Goal: Find specific page/section: Find specific page/section

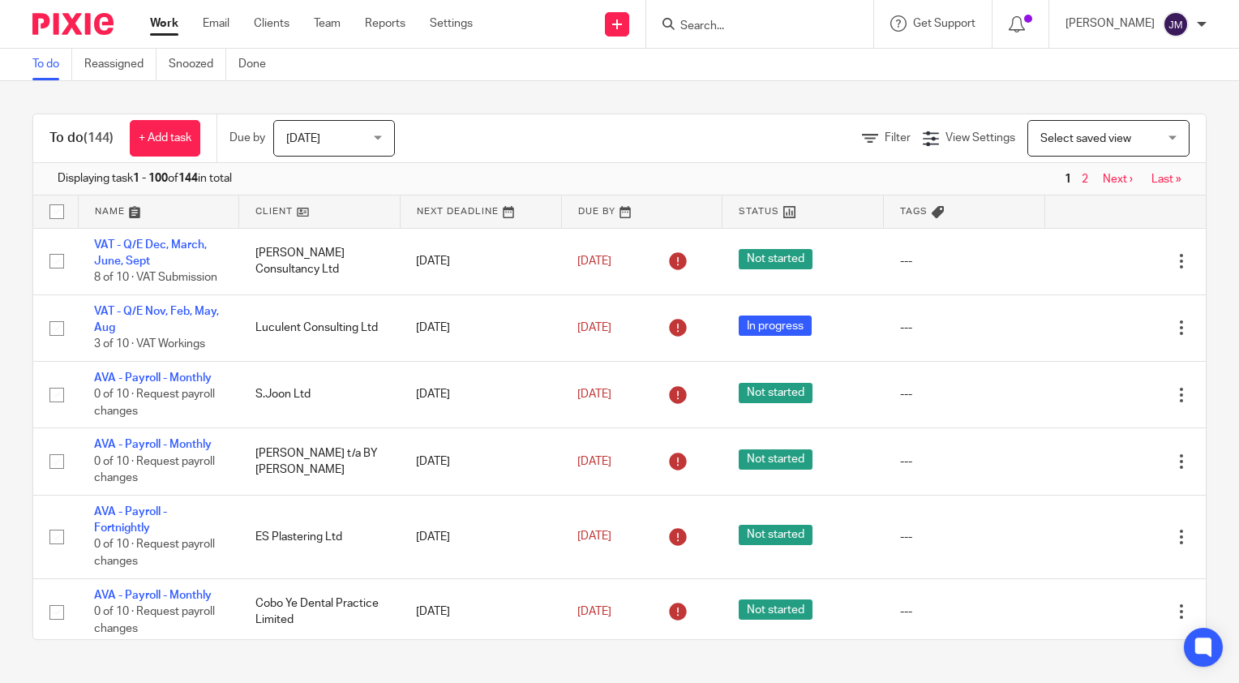
click at [770, 30] on input "Search" at bounding box center [752, 26] width 146 height 15
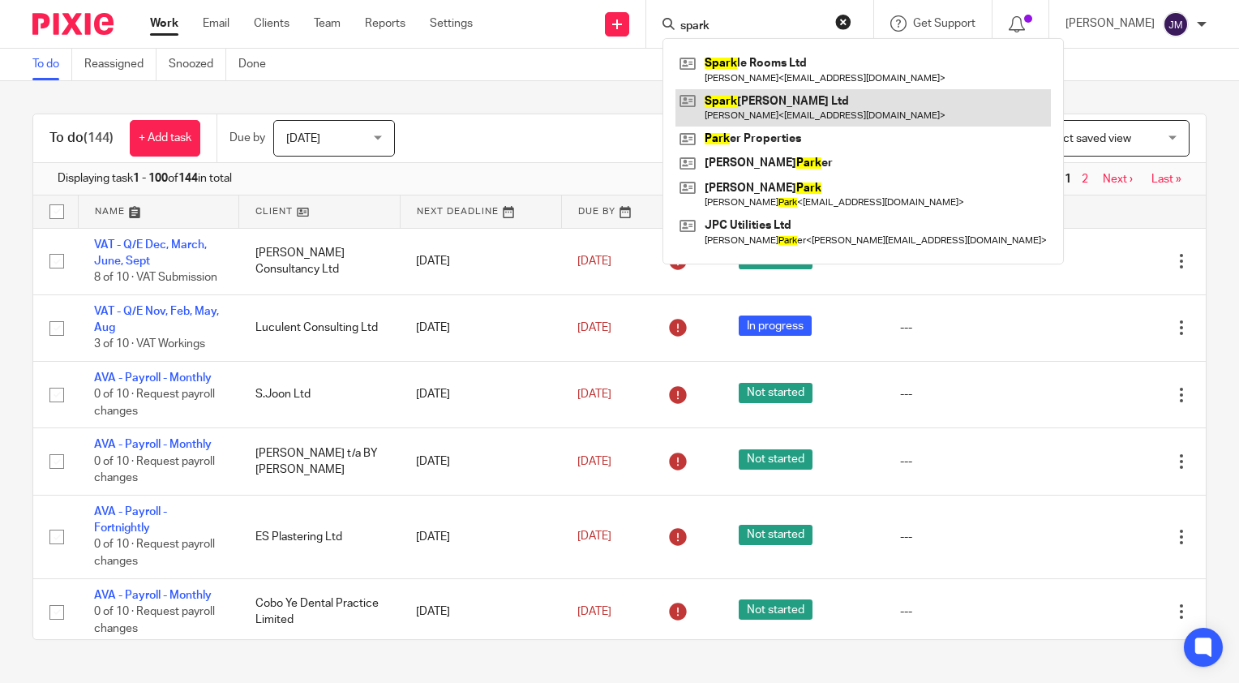
type input "spark"
click at [803, 112] on link at bounding box center [862, 107] width 375 height 37
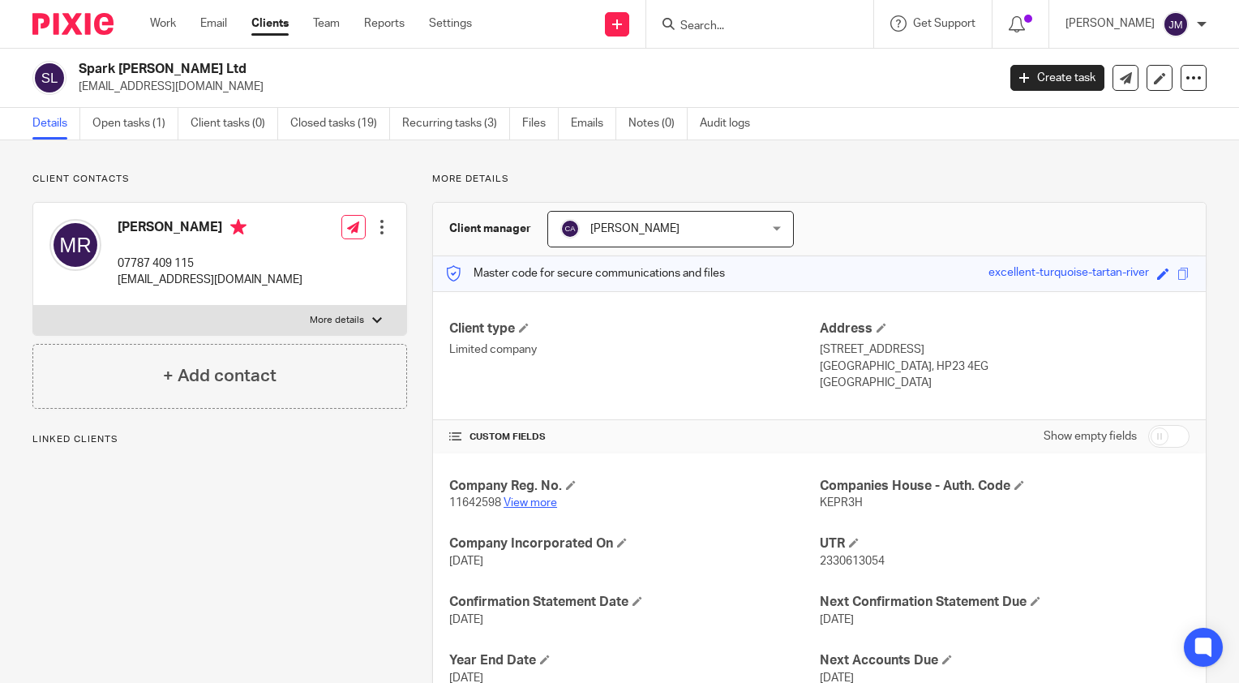
click at [534, 499] on link "View more" at bounding box center [531, 502] width 54 height 11
click at [821, 501] on span "KEPR3H" at bounding box center [841, 502] width 43 height 11
copy span "KEPR3H"
click at [537, 500] on link "View more" at bounding box center [531, 502] width 54 height 11
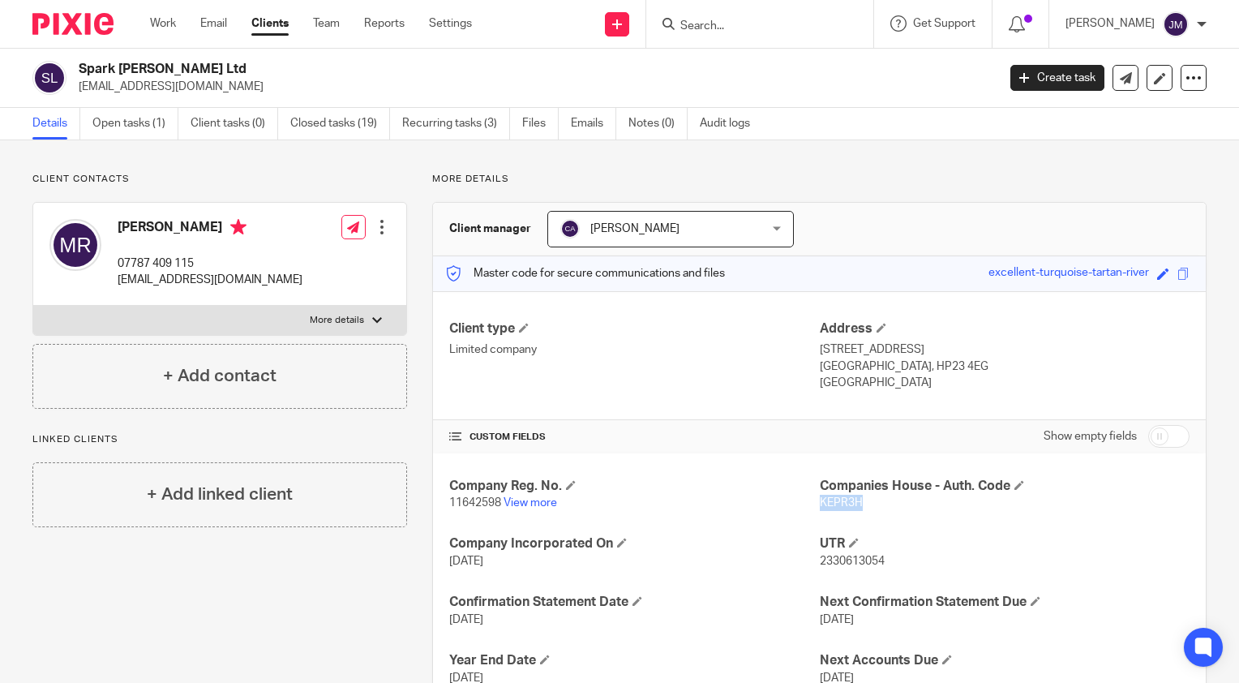
click at [825, 25] on input "Search" at bounding box center [752, 26] width 146 height 15
type input "sparkle room"
click button "submit" at bounding box center [0, 0] width 0 height 0
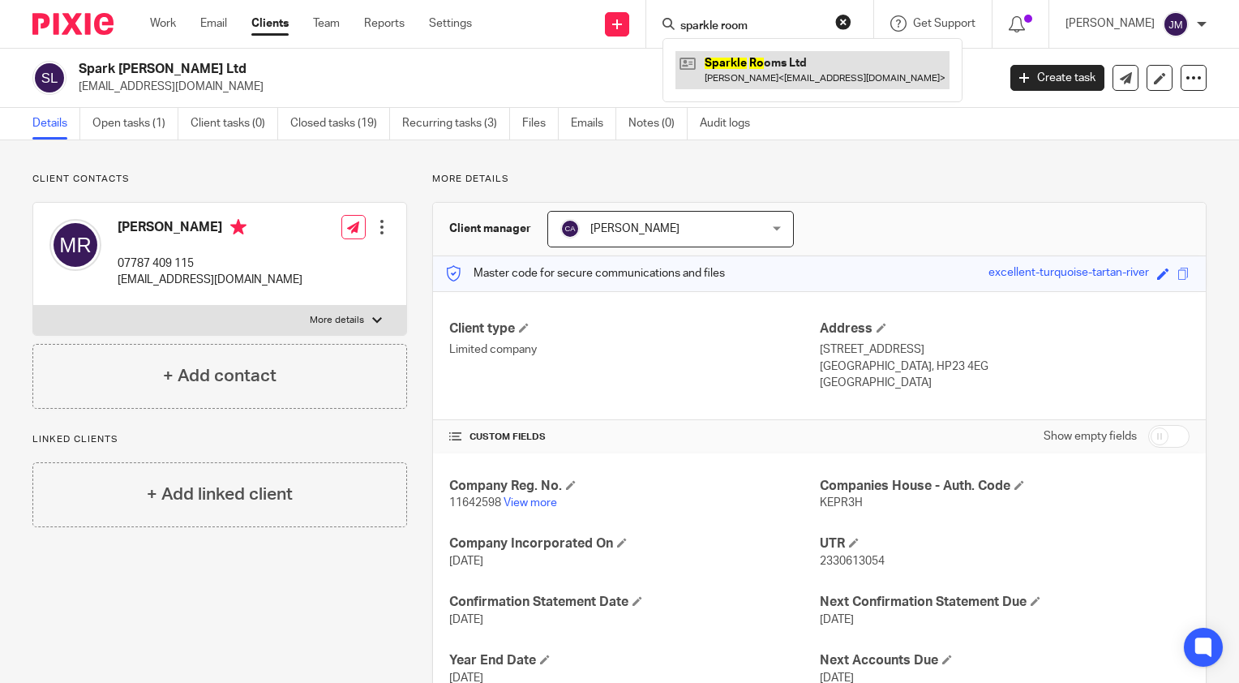
click at [825, 60] on link at bounding box center [812, 69] width 274 height 37
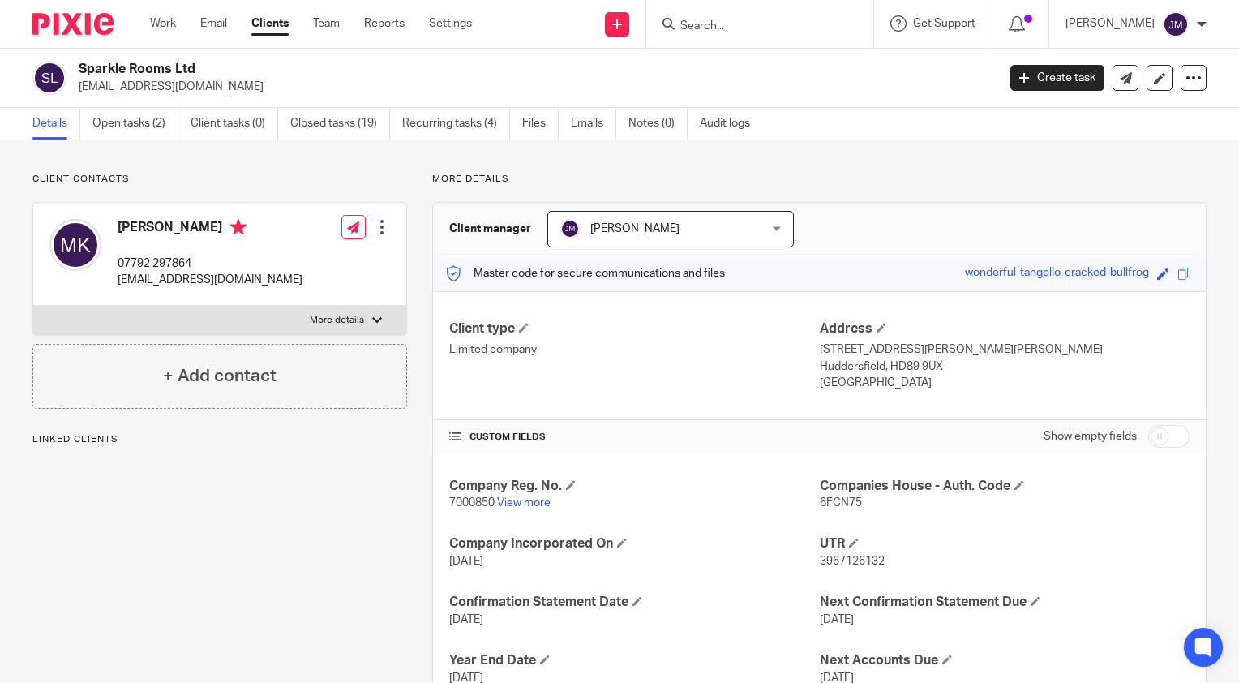
scroll to position [81, 0]
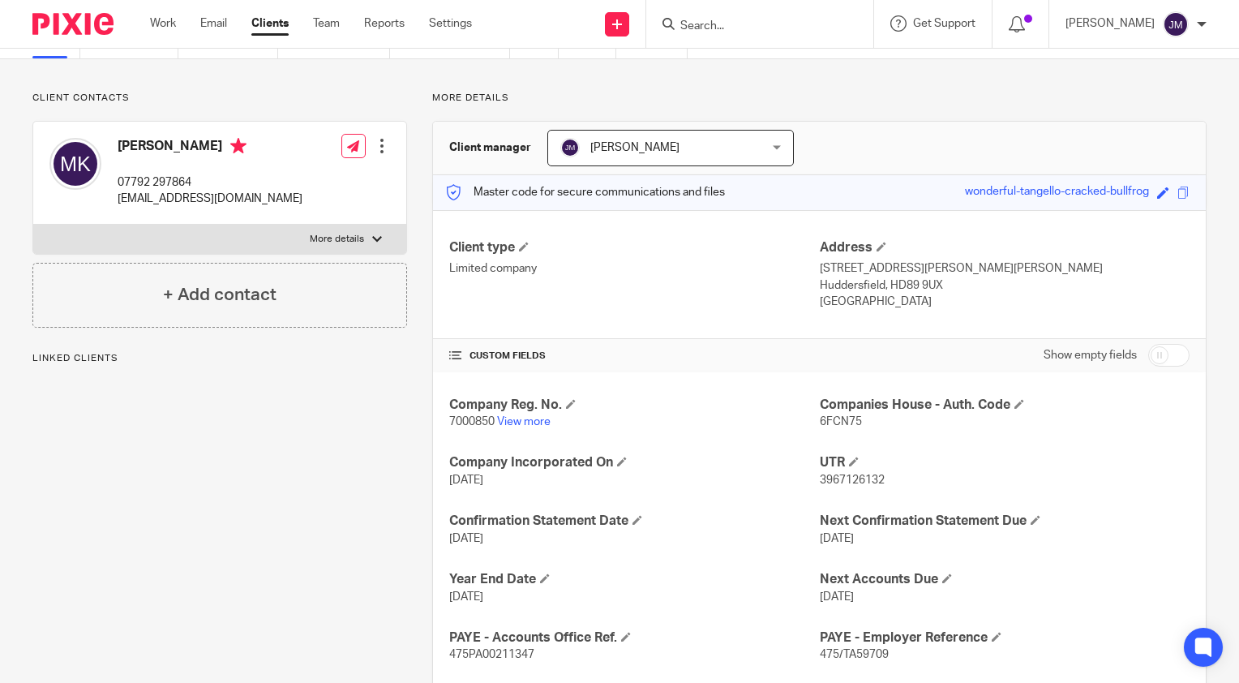
click at [829, 418] on span "6FCN75" at bounding box center [841, 421] width 42 height 11
copy span "6FCN75"
click at [532, 423] on link "View more" at bounding box center [524, 421] width 54 height 11
click at [715, 26] on input "Search" at bounding box center [752, 26] width 146 height 15
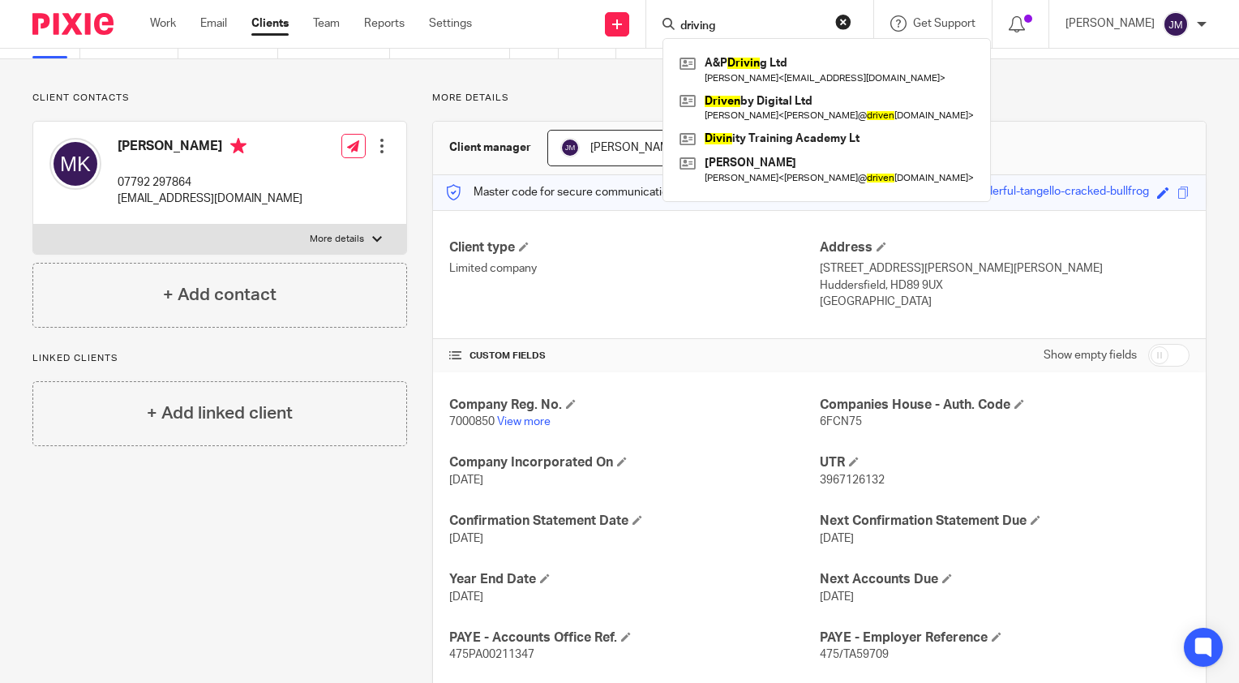
type input "driving"
click button "submit" at bounding box center [0, 0] width 0 height 0
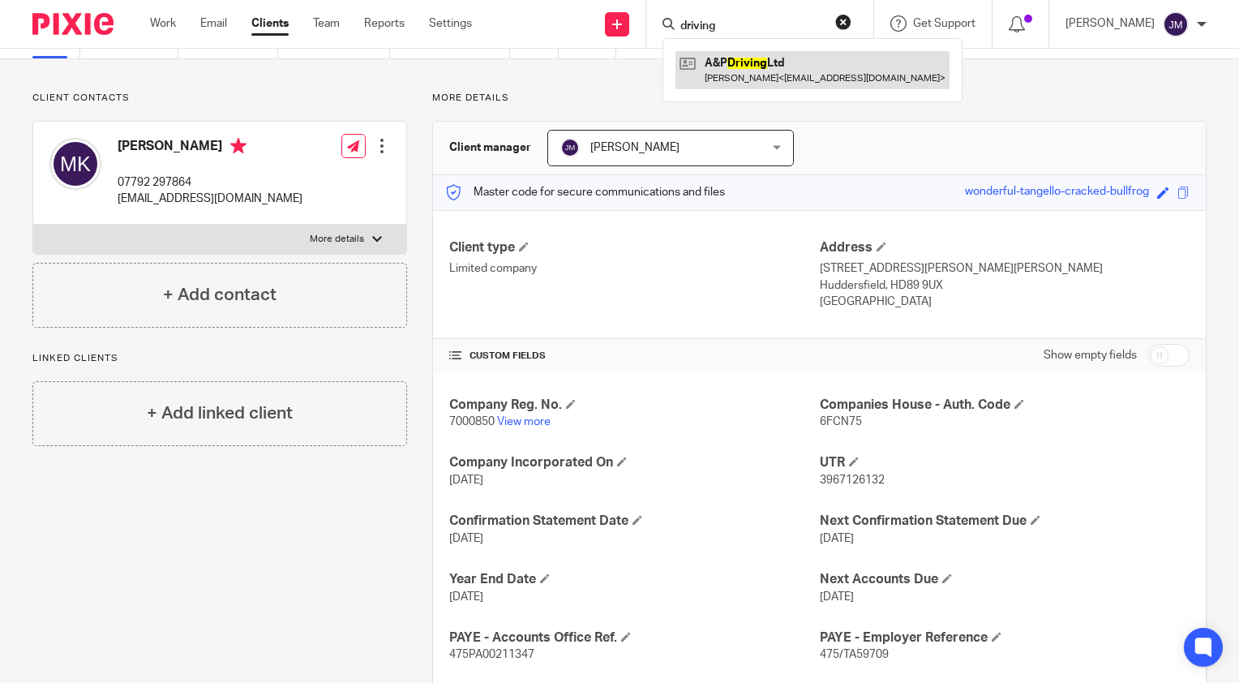
click at [791, 78] on link at bounding box center [812, 69] width 274 height 37
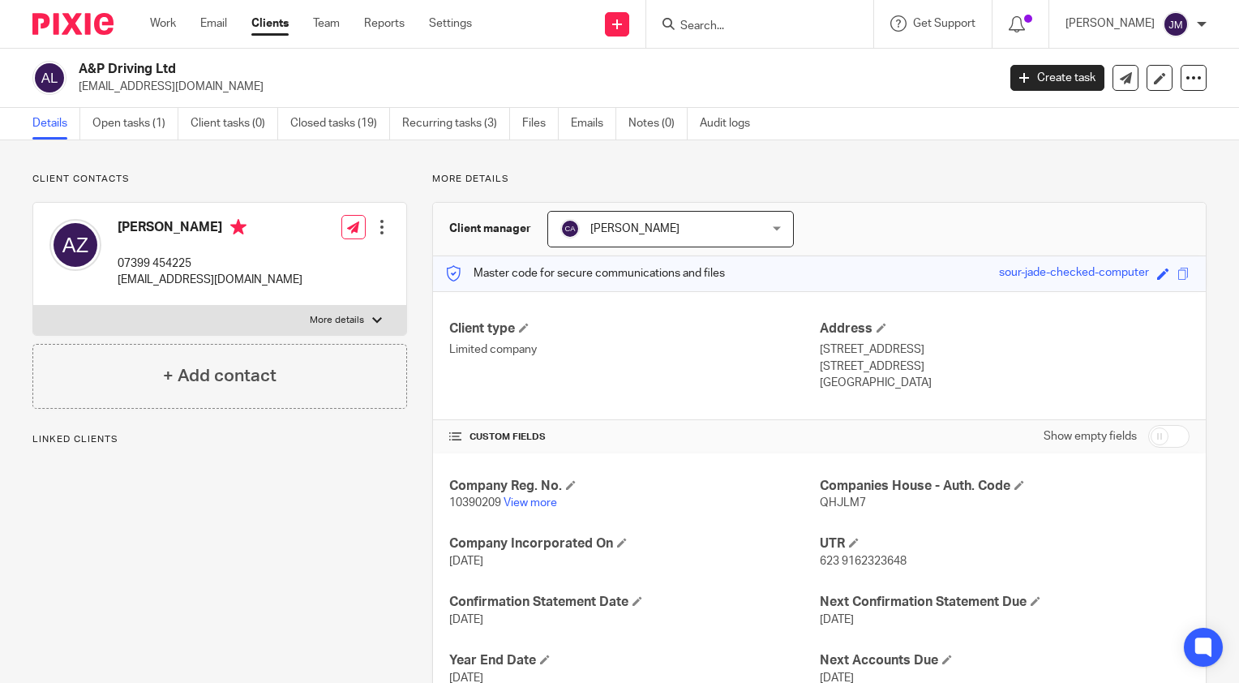
click at [837, 504] on span "QHJLM7" at bounding box center [843, 502] width 46 height 11
copy span "QHJLM7"
click at [514, 500] on link "View more" at bounding box center [531, 502] width 54 height 11
click at [746, 29] on input "Search" at bounding box center [752, 26] width 146 height 15
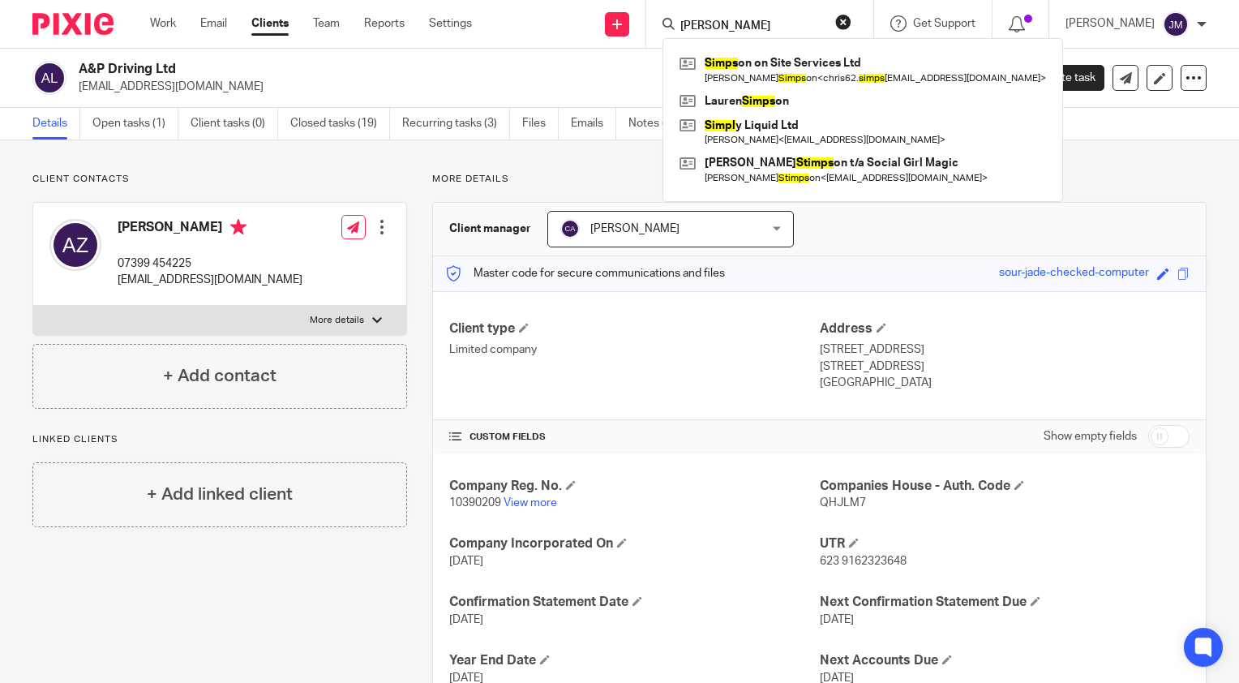
type input "simpson"
click button "submit" at bounding box center [0, 0] width 0 height 0
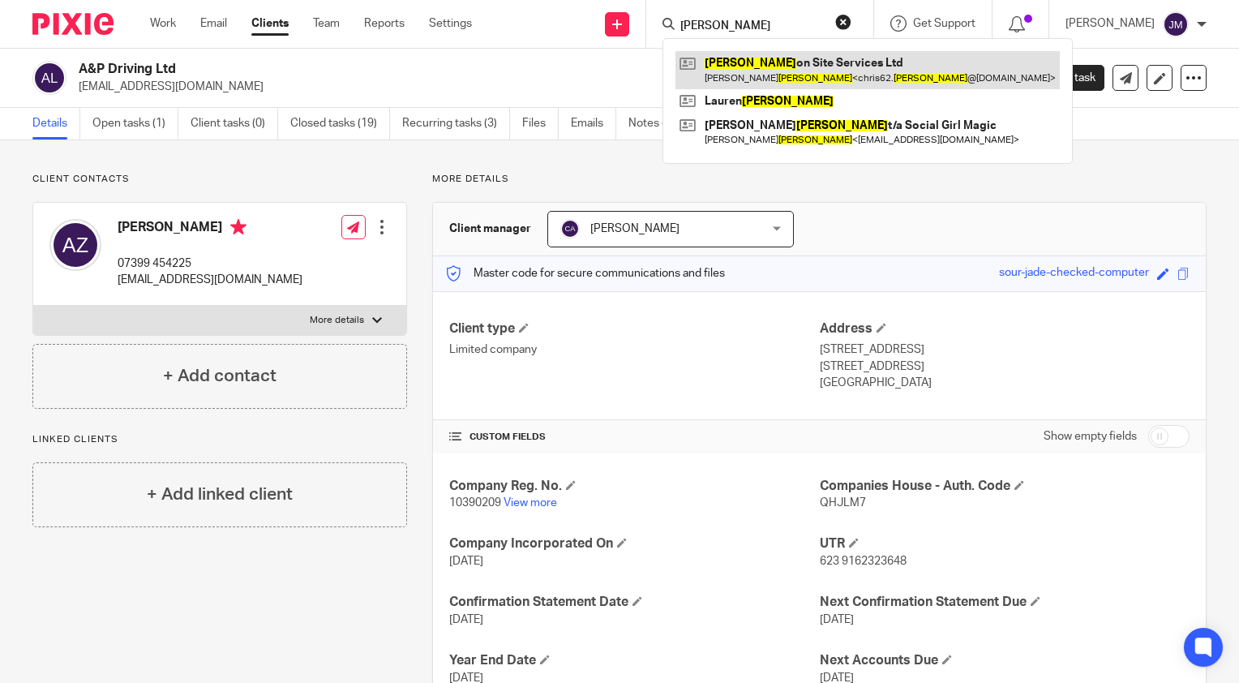
click at [818, 67] on link at bounding box center [867, 69] width 384 height 37
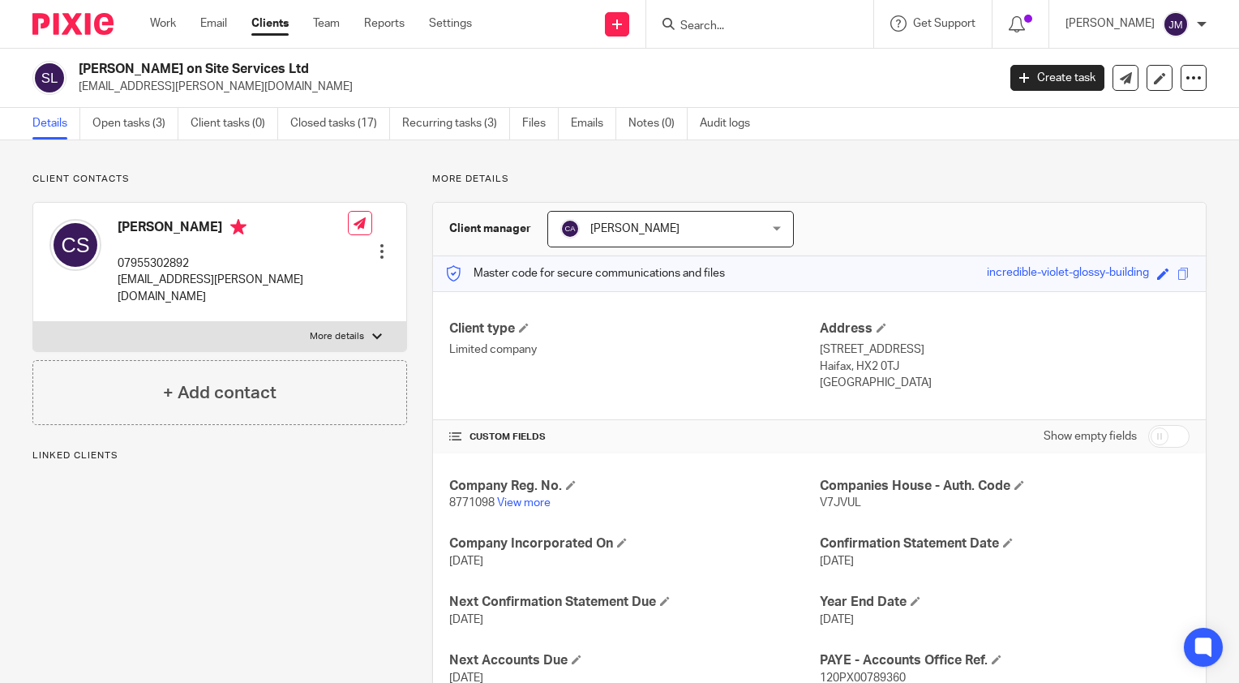
click at [836, 504] on span "V7JVUL" at bounding box center [840, 502] width 41 height 11
copy span "V7JVUL"
click at [525, 501] on link "View more" at bounding box center [524, 502] width 54 height 11
